Goal: Book appointment/travel/reservation

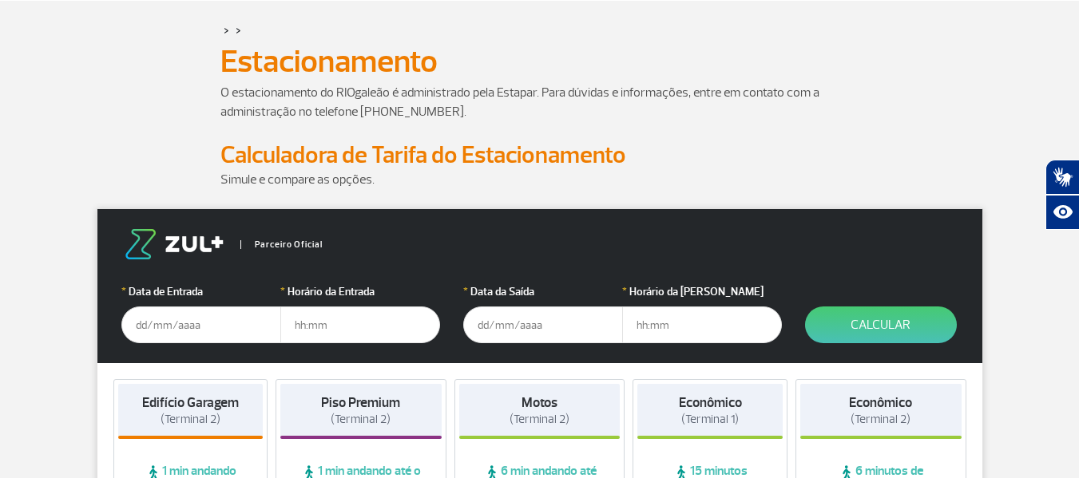
scroll to position [80, 0]
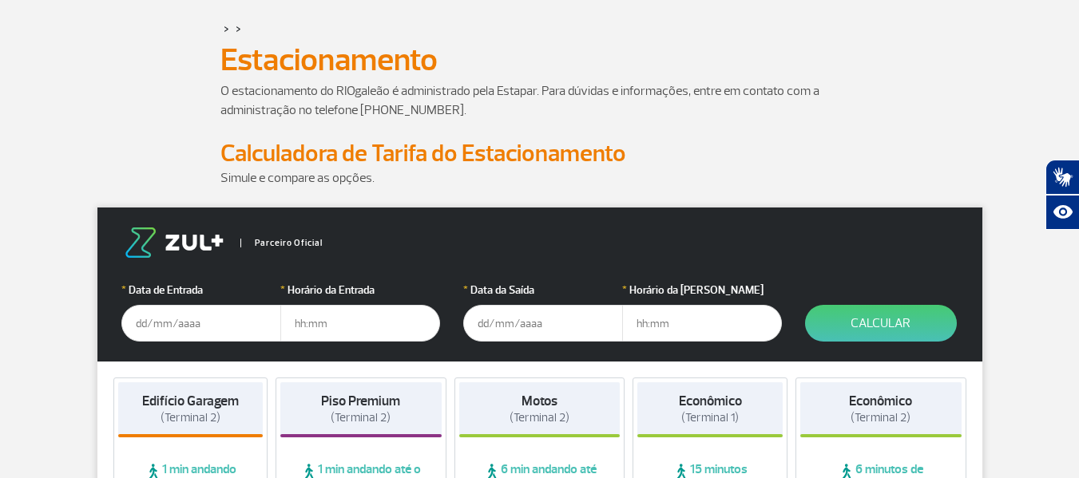
click at [178, 322] on input "text" at bounding box center [201, 323] width 160 height 37
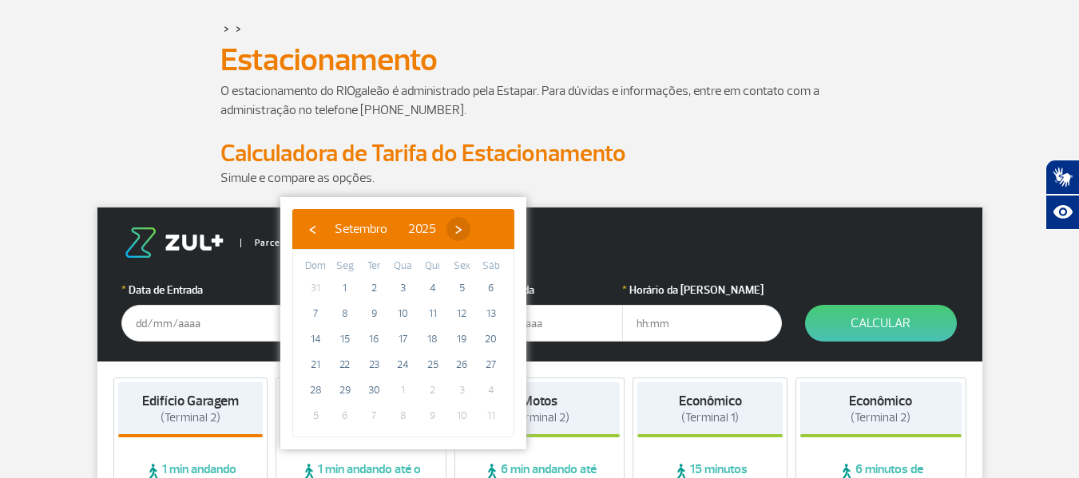
click at [470, 232] on span "›" at bounding box center [458, 229] width 24 height 24
click at [482, 288] on span "4" at bounding box center [491, 289] width 26 height 26
type input "[DATE]"
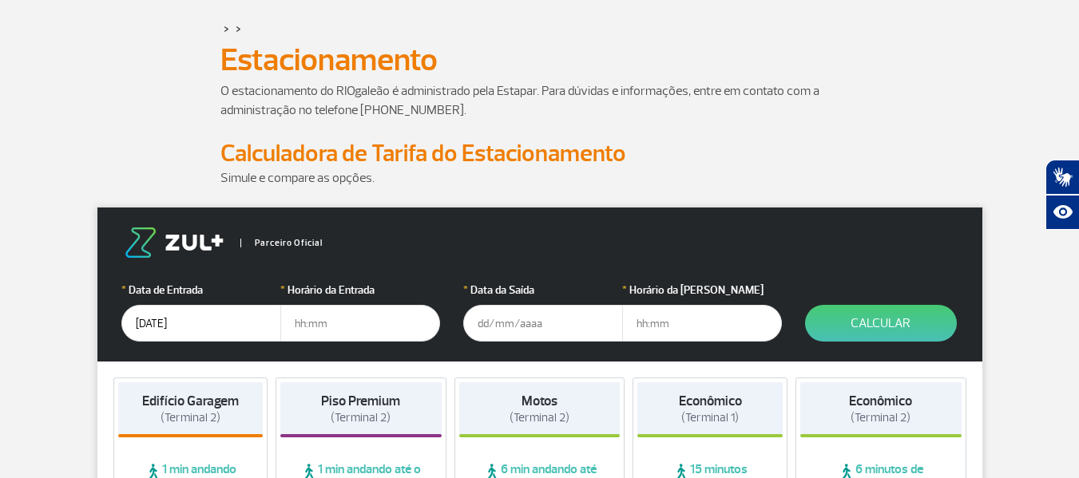
click at [374, 316] on input "text" at bounding box center [360, 323] width 160 height 37
click at [299, 325] on input "text" at bounding box center [360, 323] width 160 height 37
click at [305, 325] on input "text" at bounding box center [360, 323] width 160 height 37
type input "04:00"
click at [535, 316] on input "text" at bounding box center [543, 323] width 160 height 37
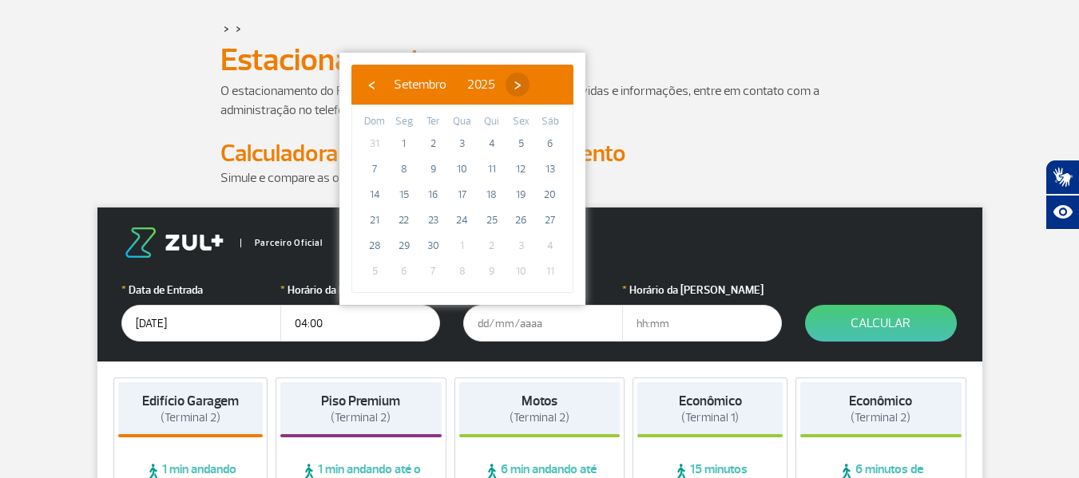
click at [530, 81] on span "›" at bounding box center [518, 85] width 24 height 24
click at [378, 169] on span "5" at bounding box center [375, 170] width 26 height 26
type input "[DATE]"
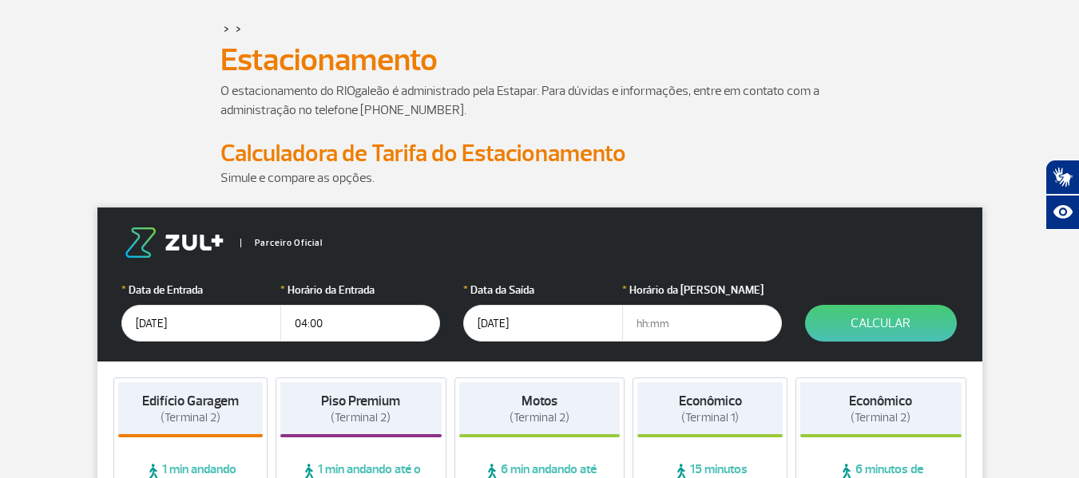
click at [705, 326] on input "text" at bounding box center [702, 323] width 160 height 37
type input "23:30"
click at [900, 330] on button "Calcular" at bounding box center [881, 323] width 152 height 37
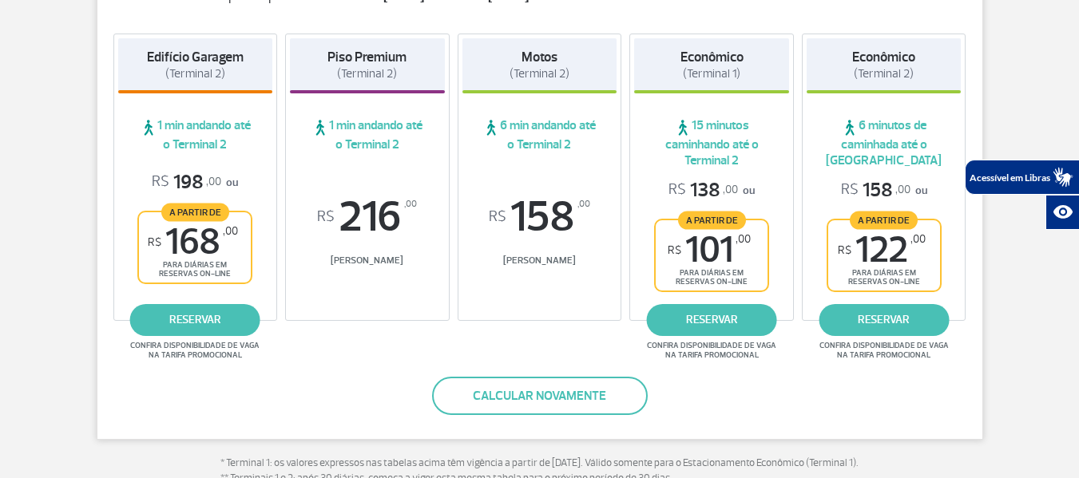
scroll to position [319, 0]
